Goal: Transaction & Acquisition: Purchase product/service

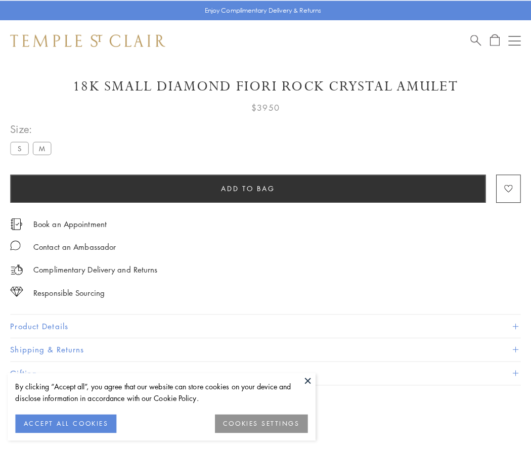
scroll to position [25, 0]
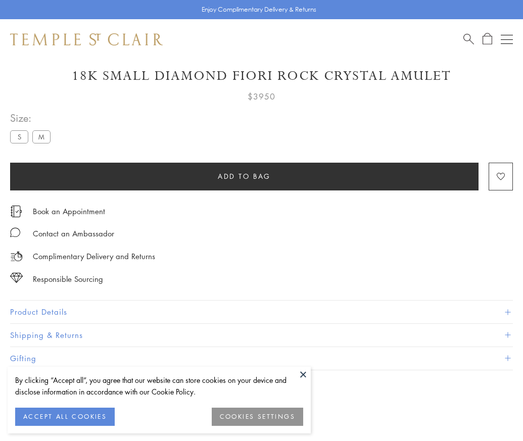
click at [244, 176] on span "Add to bag" at bounding box center [244, 176] width 53 height 11
